Goal: Check status: Check status

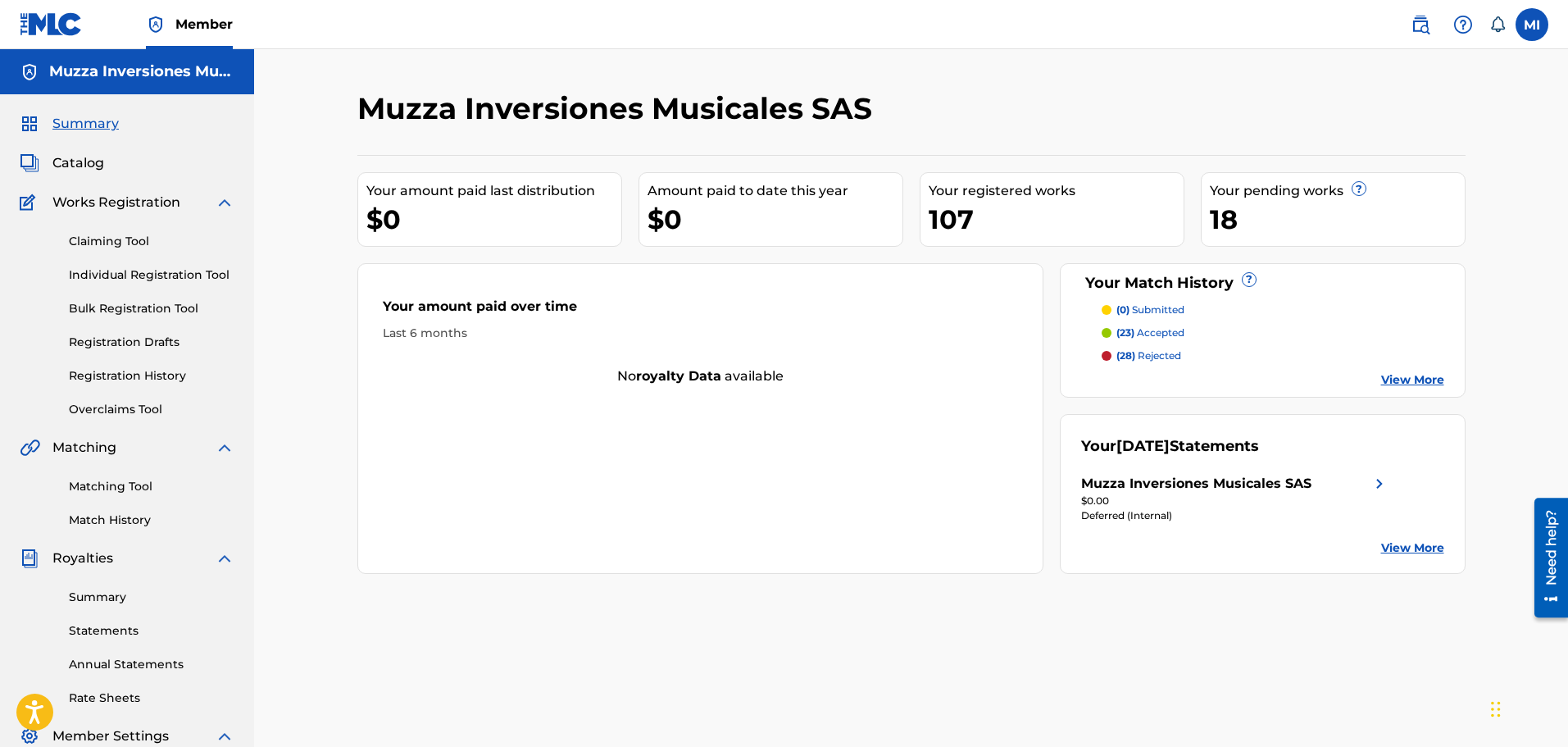
click at [120, 383] on link "Registration History" at bounding box center [151, 376] width 165 height 17
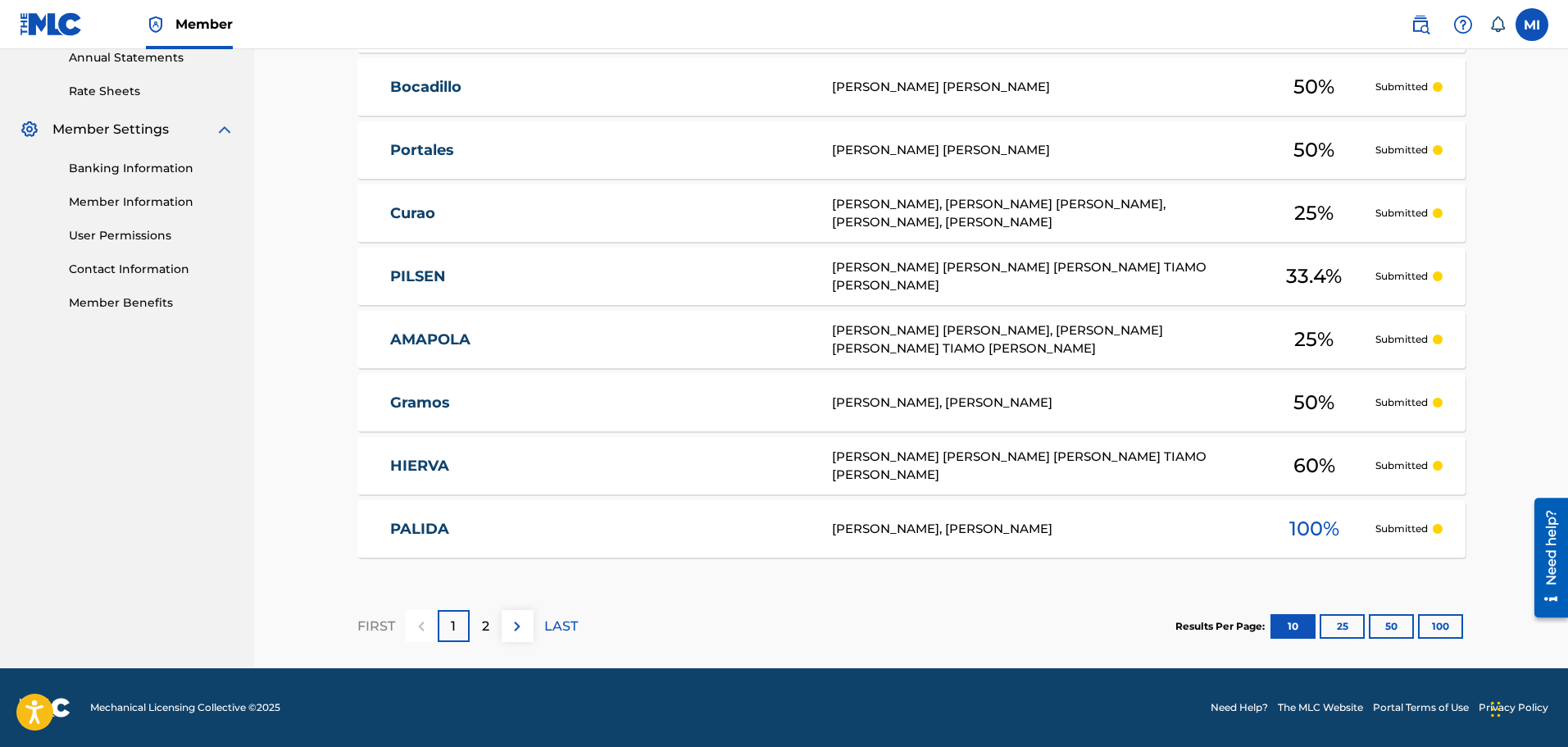
click at [502, 625] on button at bounding box center [517, 626] width 32 height 32
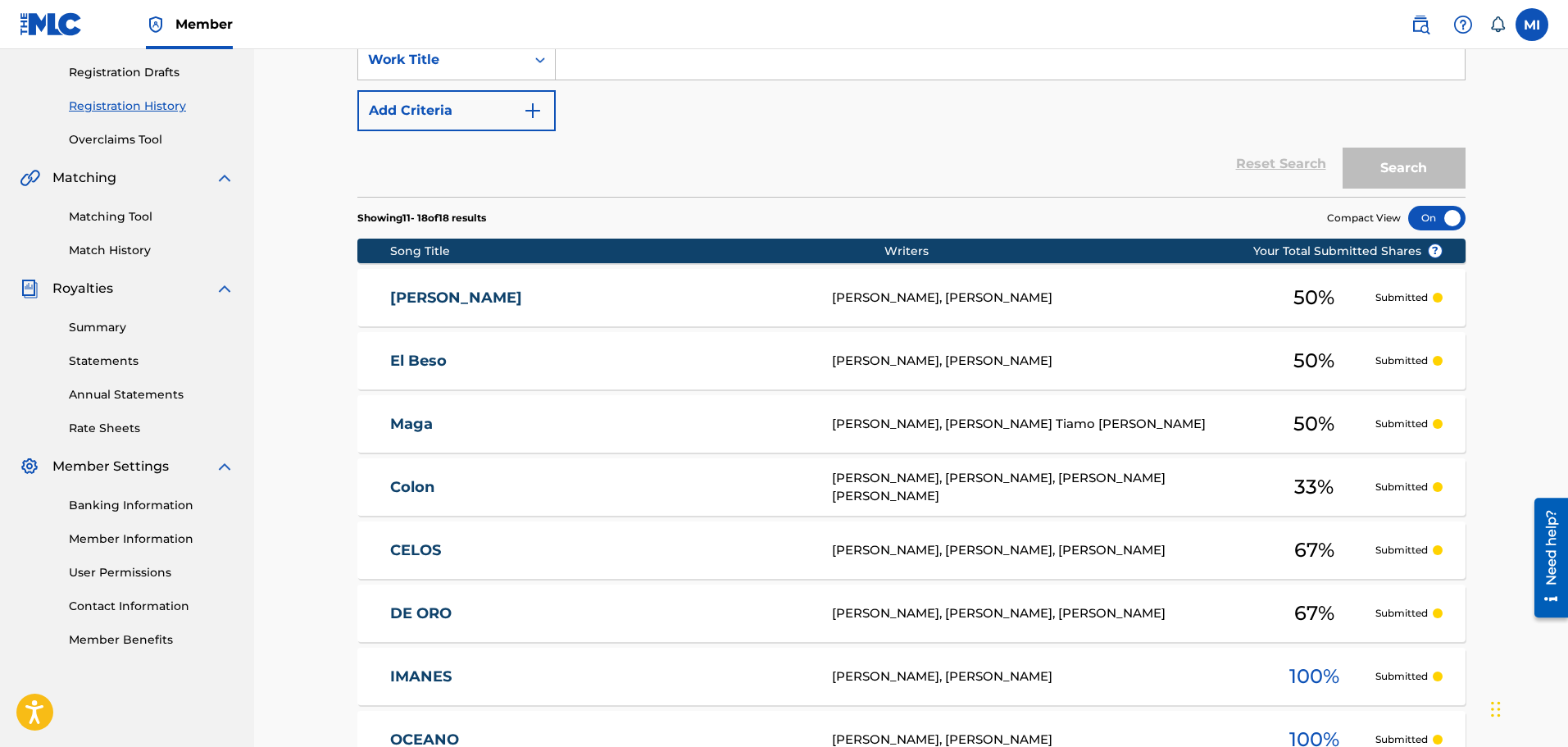
scroll to position [480, 0]
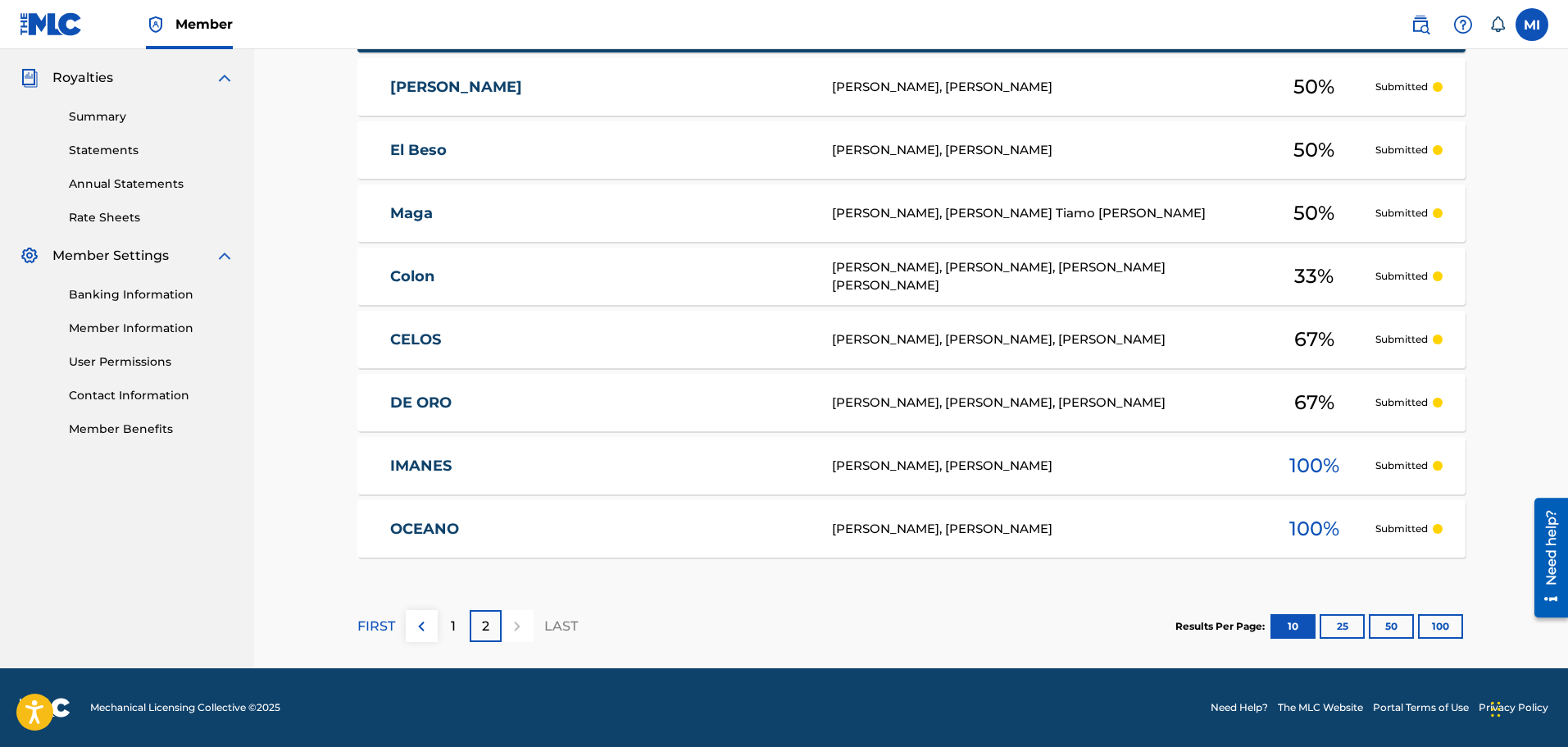
click at [440, 626] on div "1" at bounding box center [454, 626] width 32 height 32
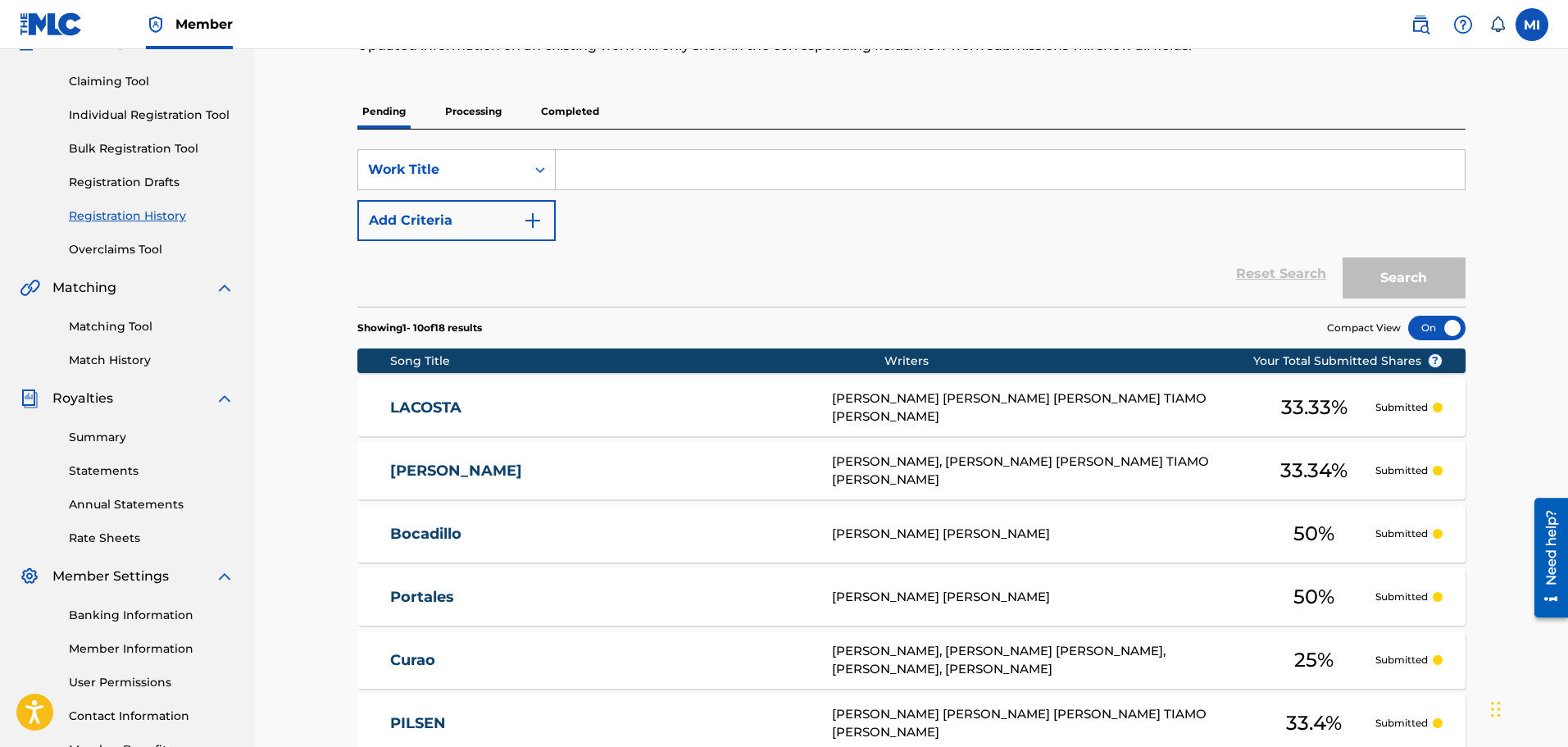
scroll to position [115, 0]
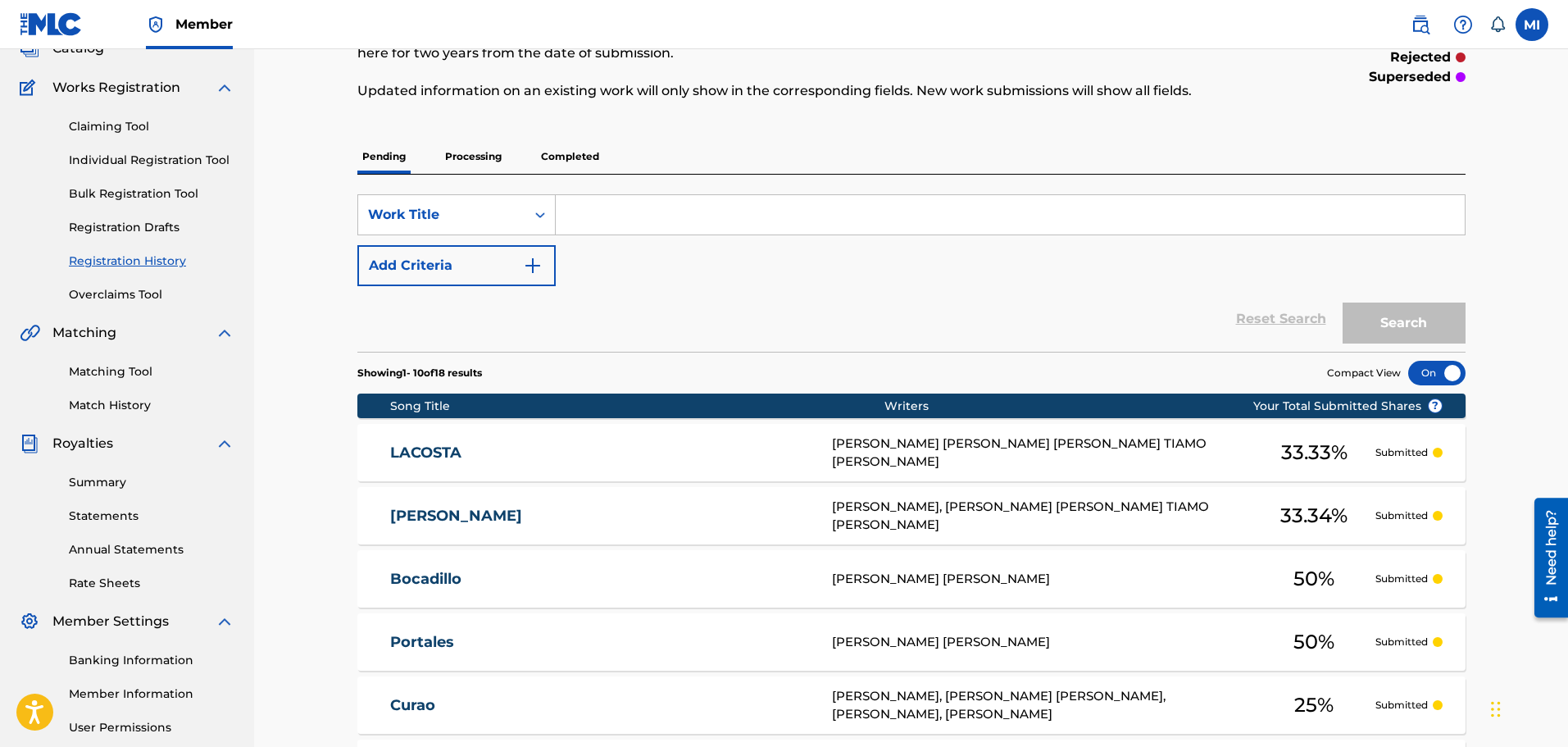
click at [575, 168] on p "Completed" at bounding box center [570, 157] width 68 height 35
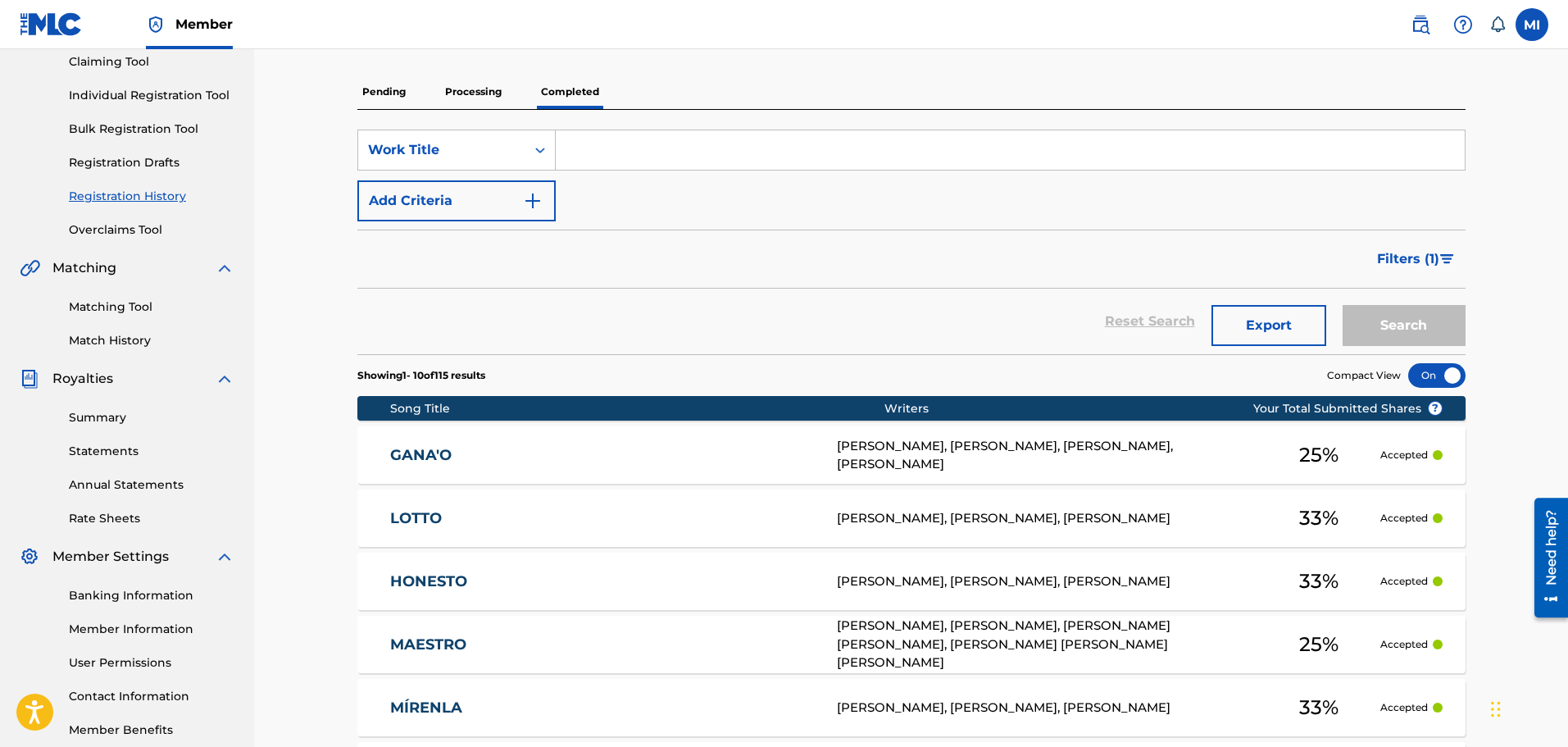
scroll to position [410, 0]
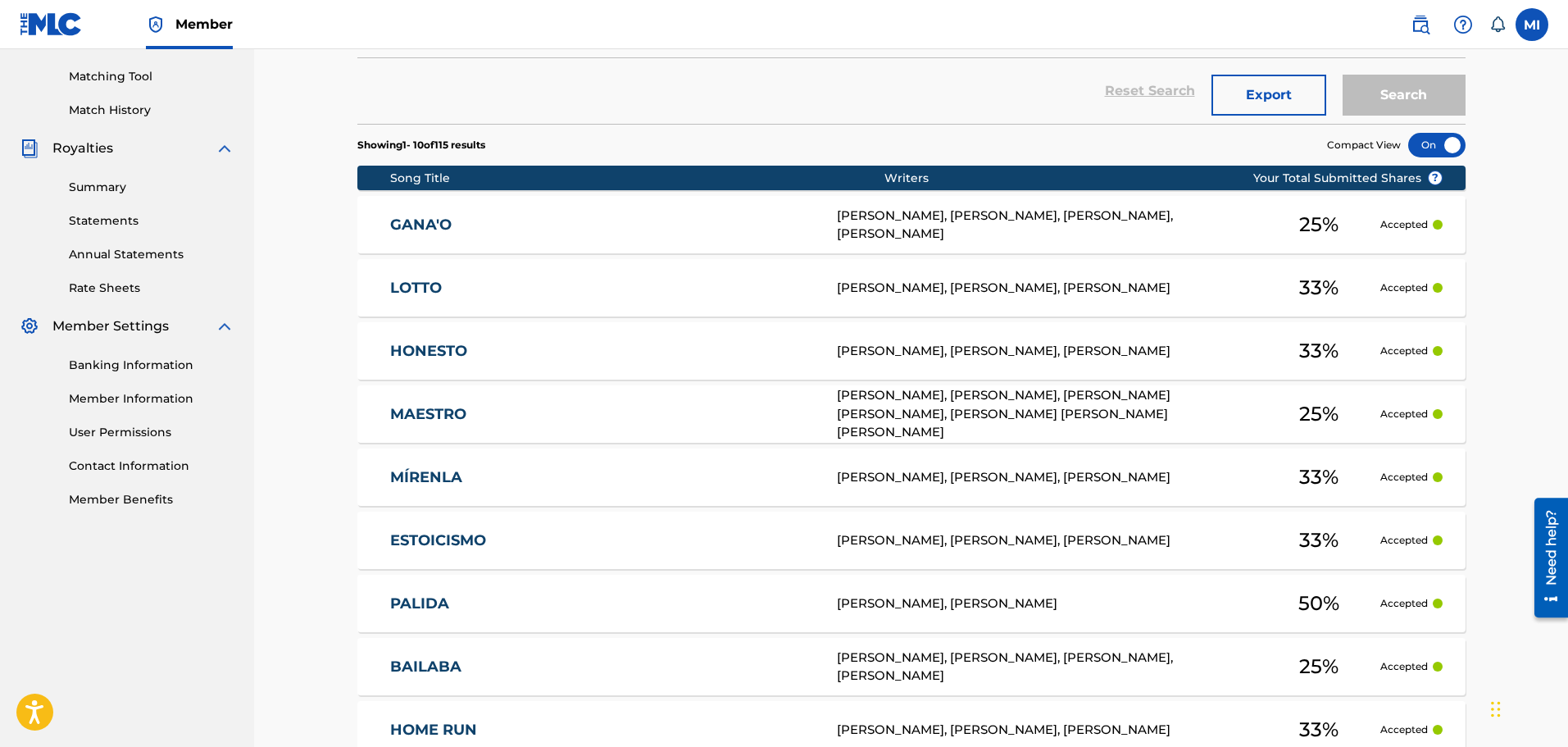
click at [782, 535] on link "ESTOICISMO" at bounding box center [602, 540] width 425 height 19
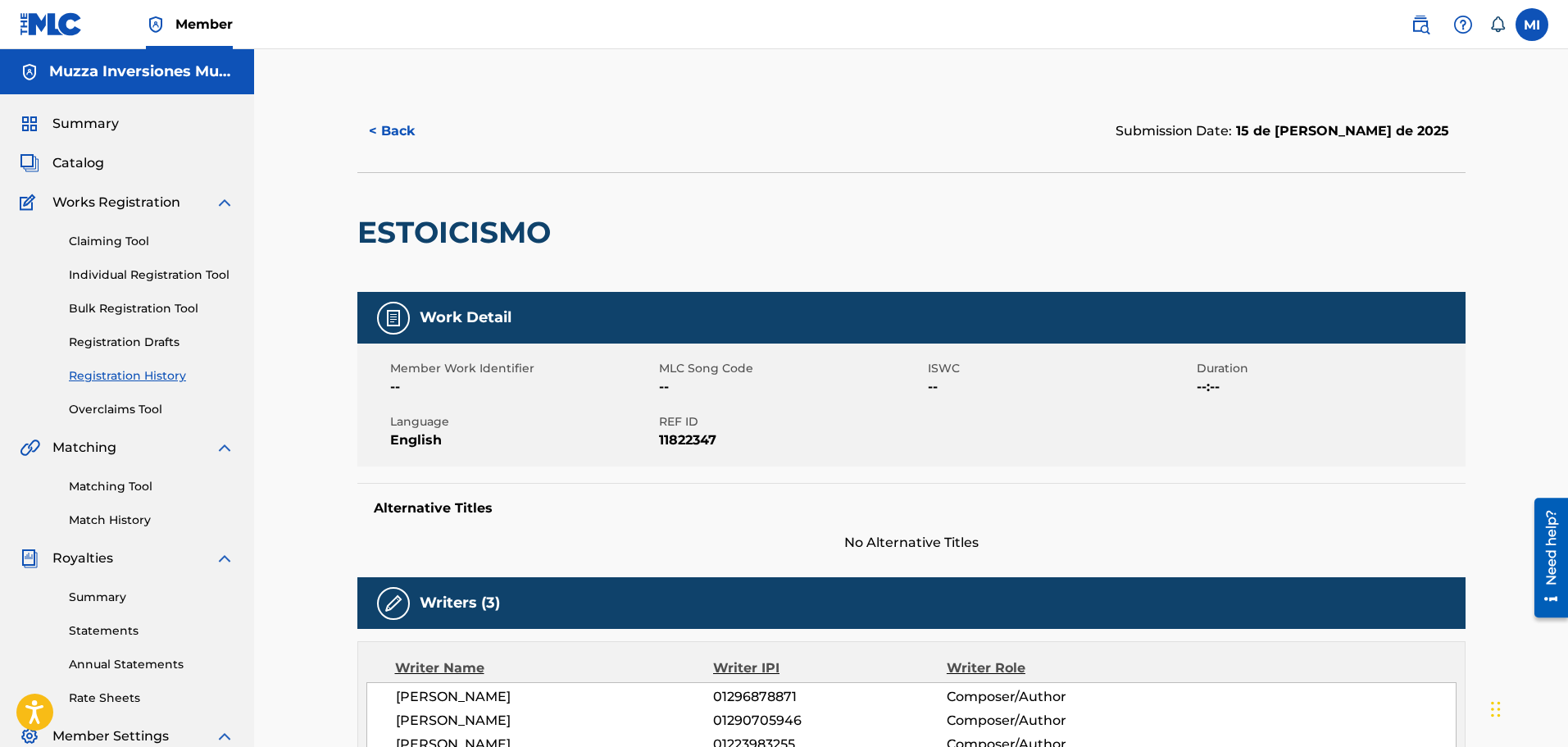
click at [85, 160] on span "Catalog" at bounding box center [78, 164] width 52 height 20
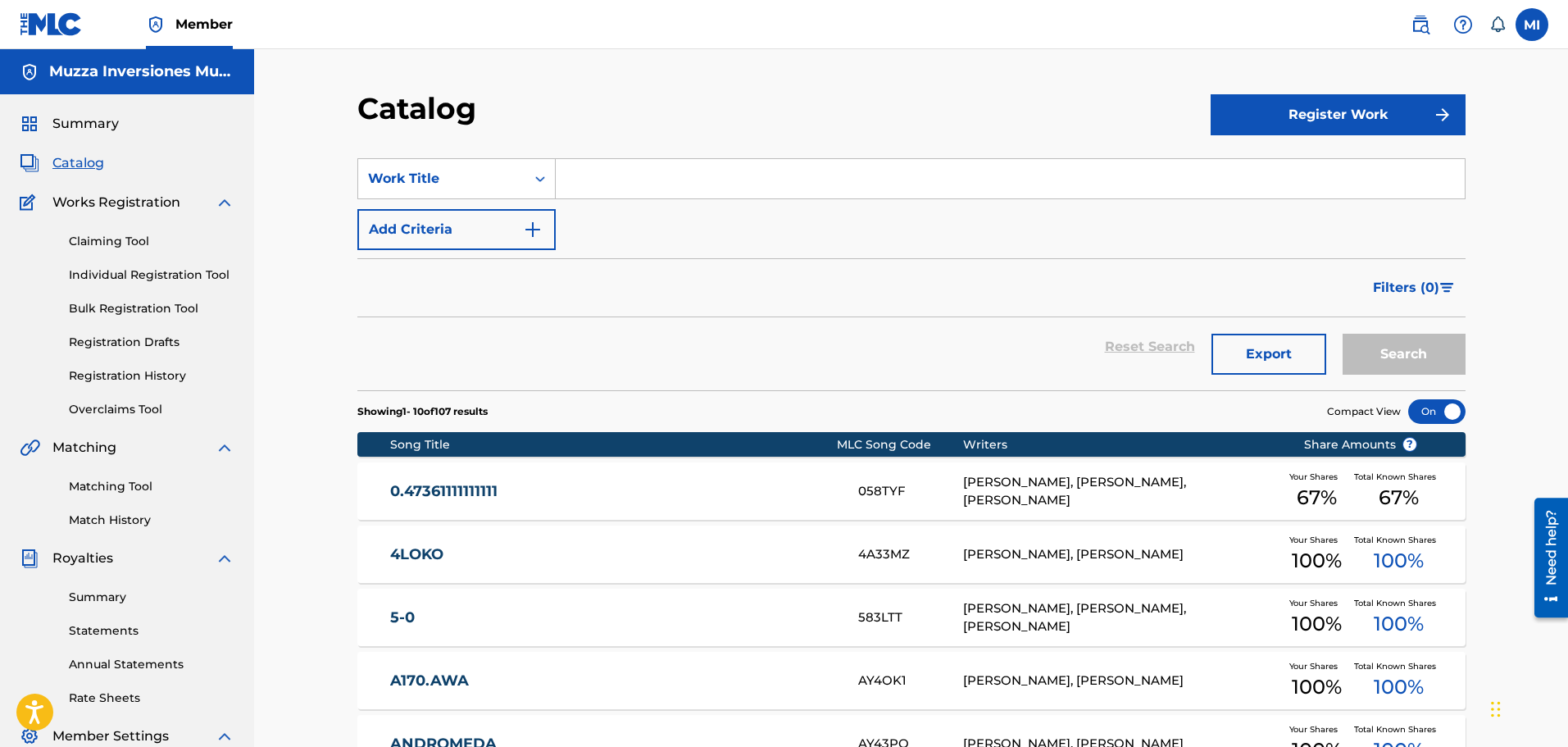
click at [432, 614] on link "5-0" at bounding box center [613, 617] width 446 height 19
